Goal: Task Accomplishment & Management: Use online tool/utility

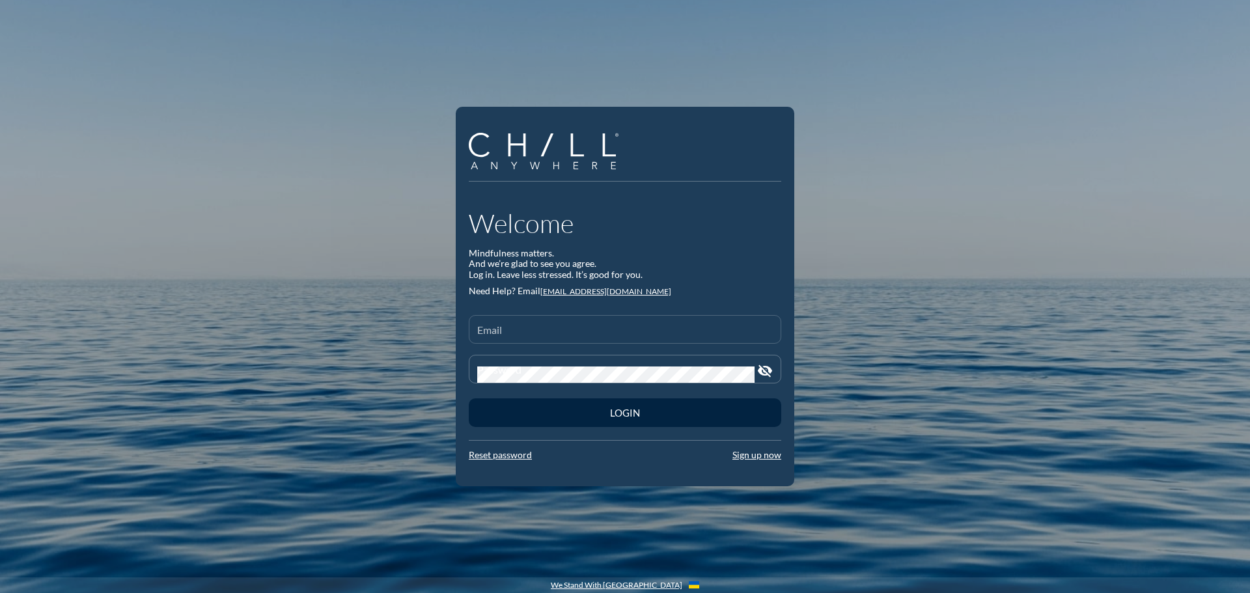
click at [554, 316] on div "Email" at bounding box center [625, 329] width 296 height 27
type input "[EMAIL_ADDRESS][DOMAIN_NAME]"
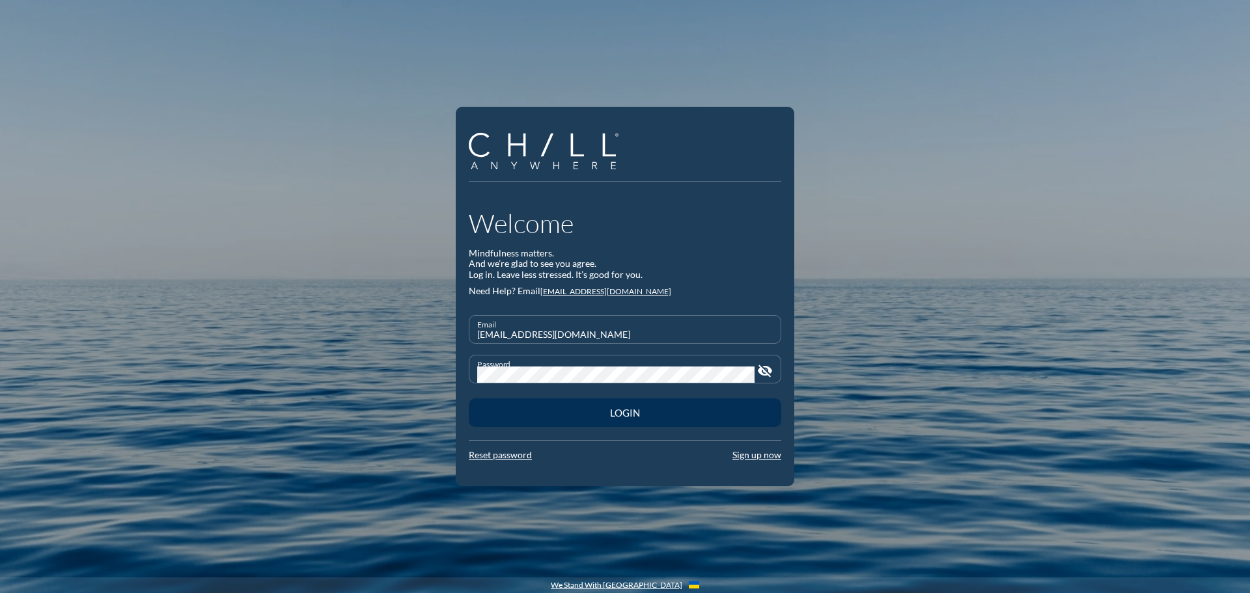
click at [654, 406] on button "Login" at bounding box center [625, 412] width 312 height 29
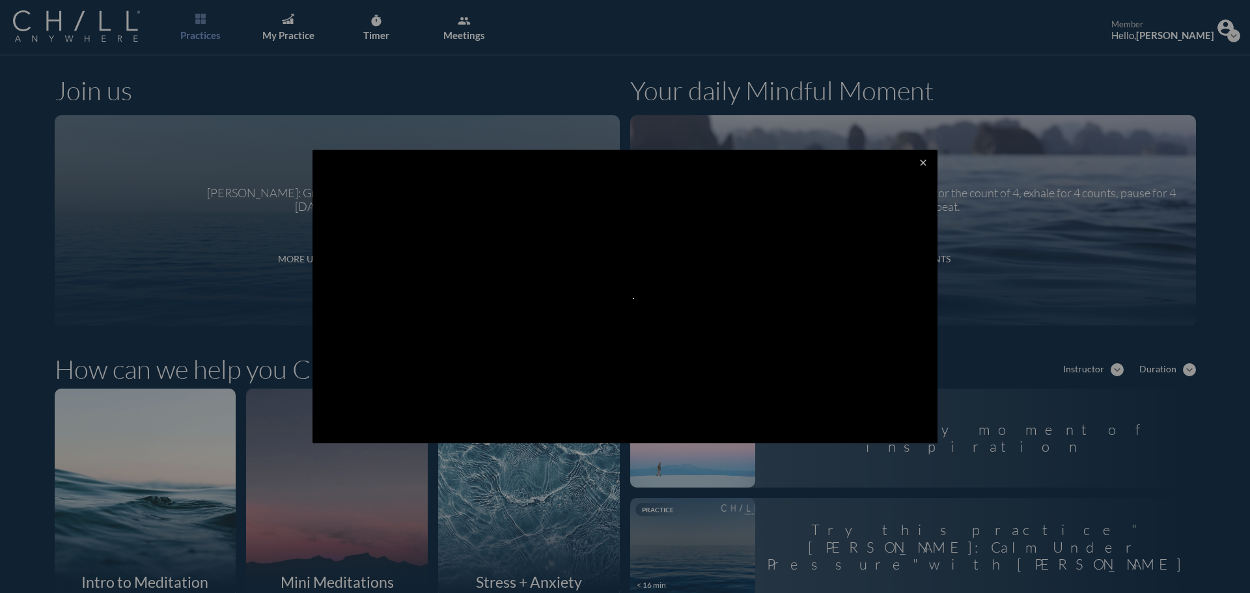
click at [918, 165] on icon "close" at bounding box center [923, 163] width 10 height 10
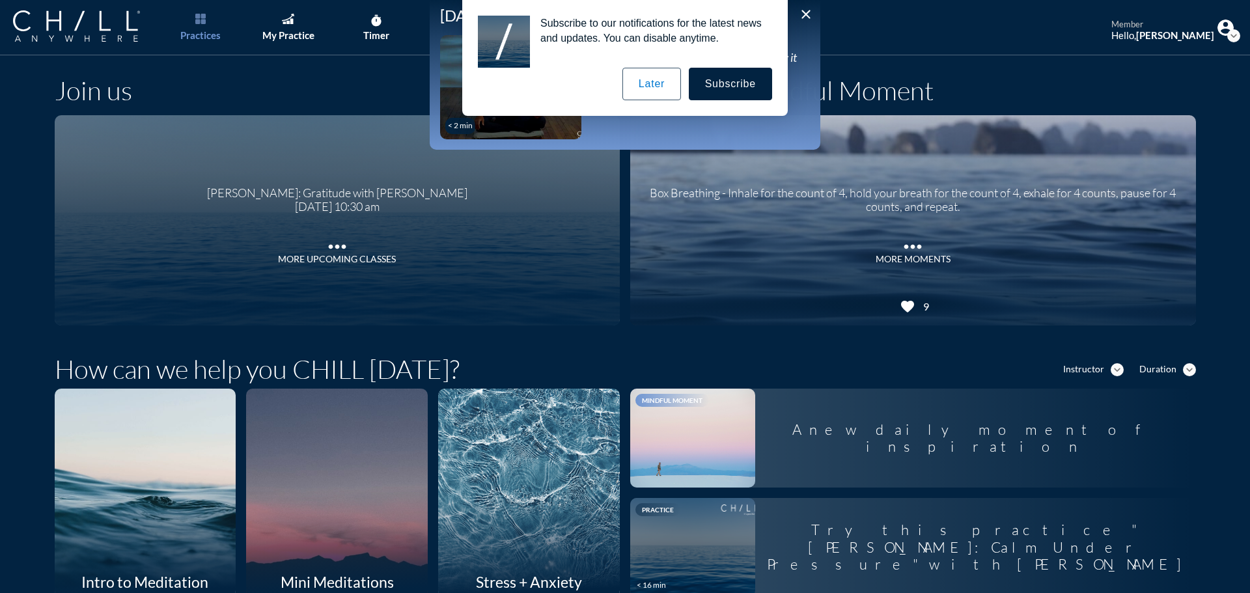
click at [654, 88] on button "Later" at bounding box center [651, 84] width 59 height 33
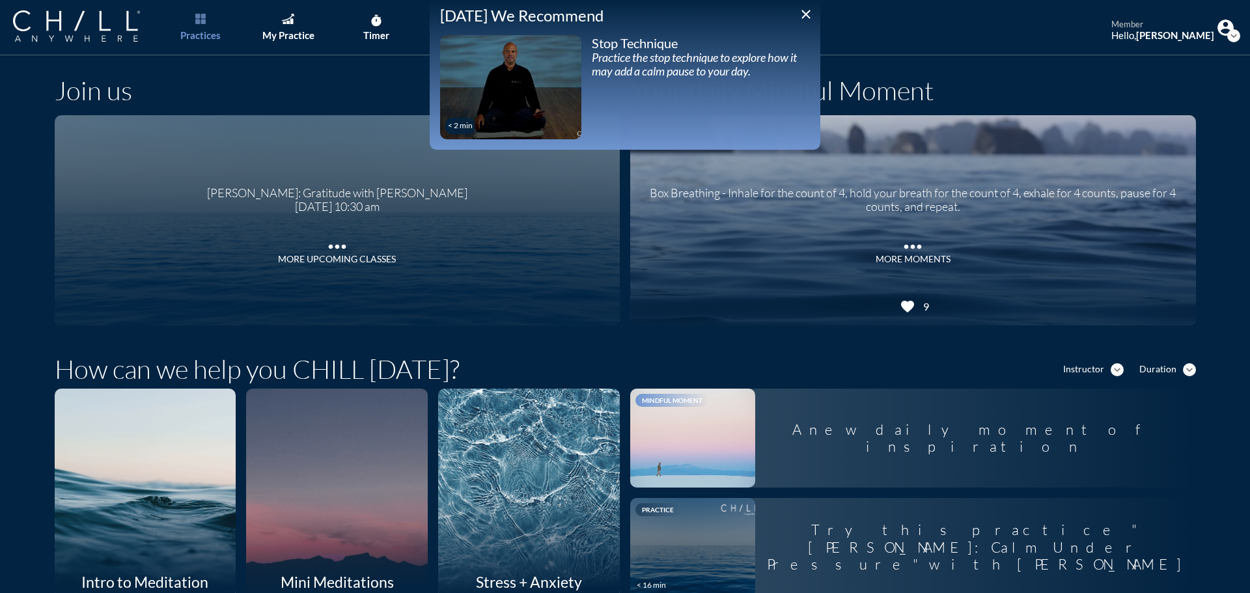
click at [804, 11] on icon "close" at bounding box center [806, 15] width 16 height 16
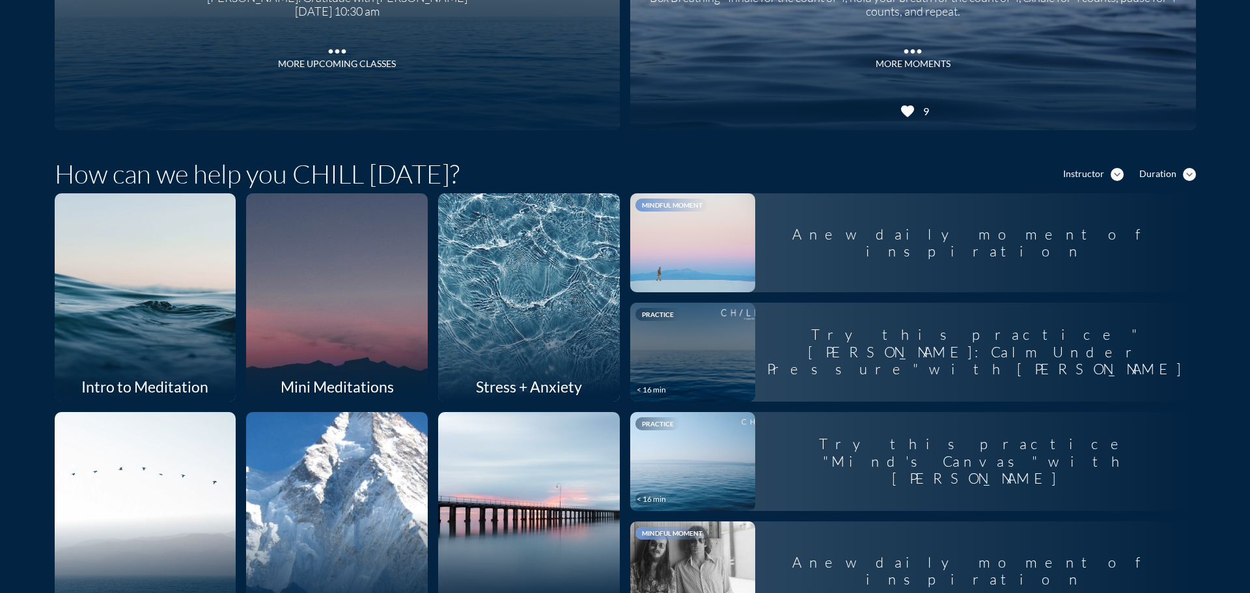
scroll to position [65, 0]
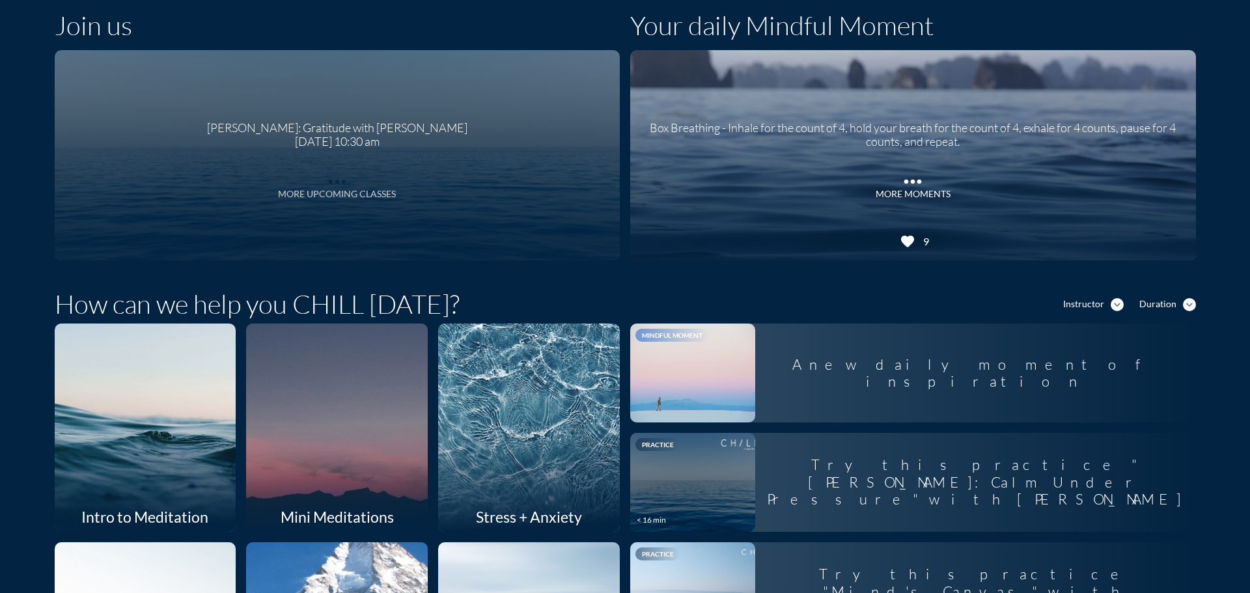
click at [324, 180] on icon "more_horiz" at bounding box center [337, 179] width 26 height 20
